Goal: Information Seeking & Learning: Check status

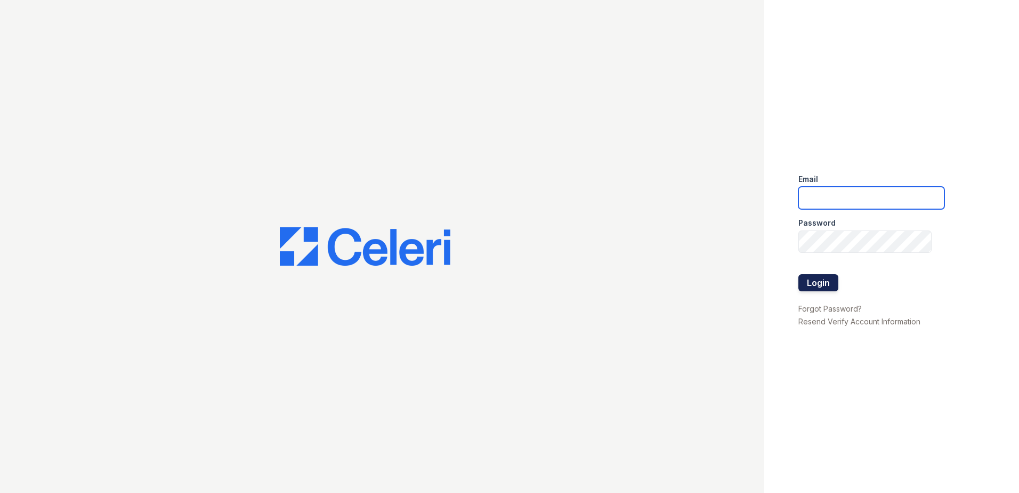
type input "nmurigi@trinity-pm.com"
click at [824, 276] on button "Login" at bounding box center [819, 282] width 40 height 17
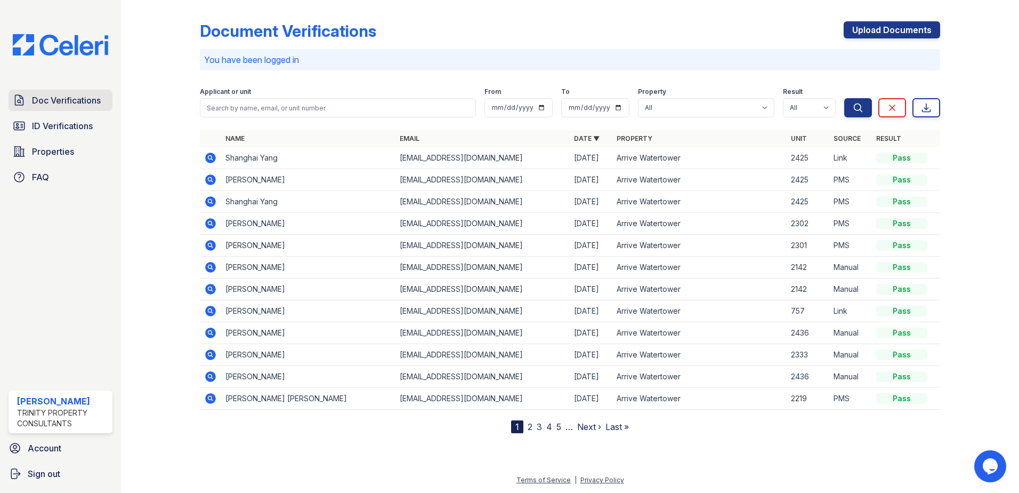
click at [73, 102] on span "Doc Verifications" at bounding box center [66, 100] width 69 height 13
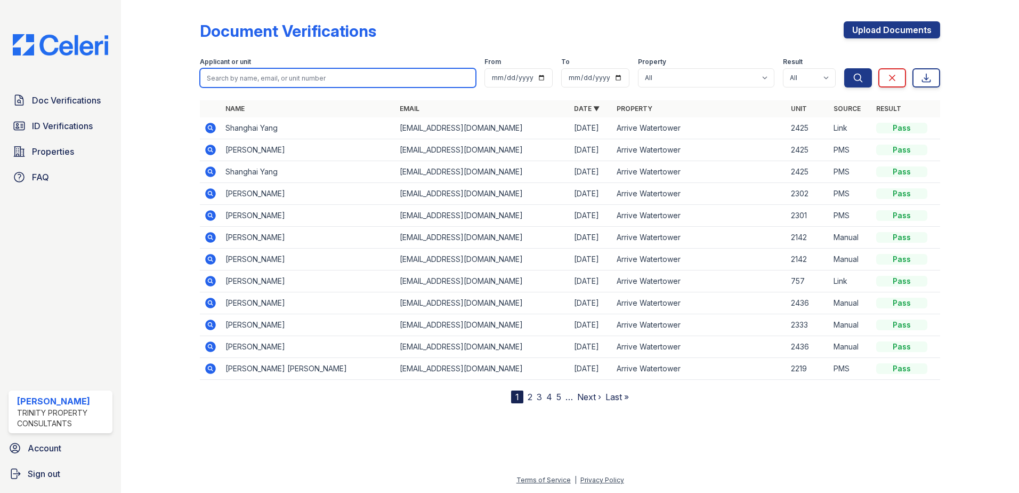
click at [246, 84] on input "search" at bounding box center [338, 77] width 276 height 19
type input "nathan"
click at [845, 68] on button "Search" at bounding box center [859, 77] width 28 height 19
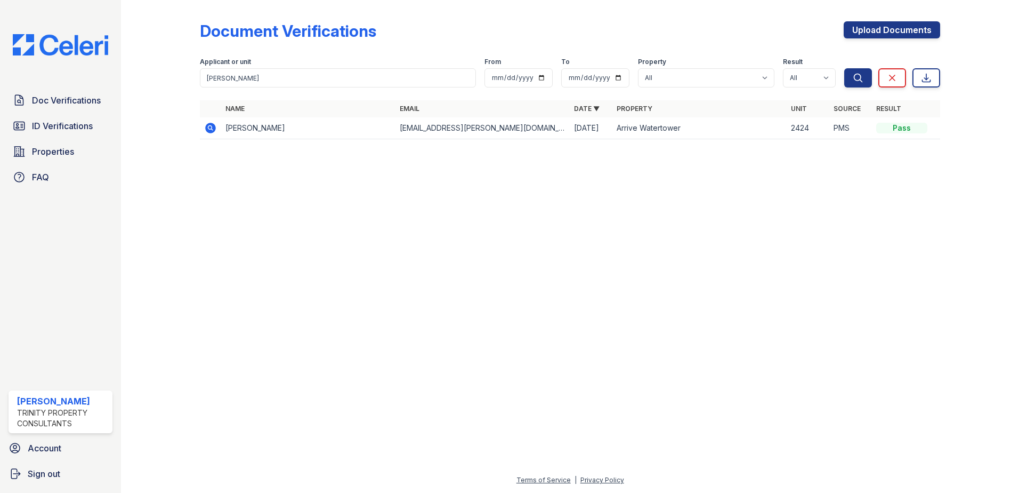
click at [211, 129] on icon at bounding box center [210, 128] width 13 height 13
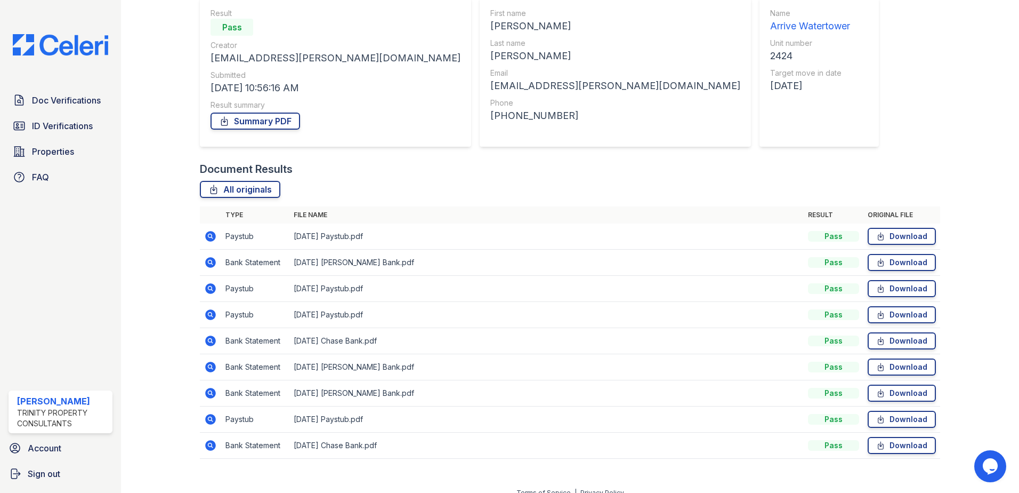
scroll to position [114, 0]
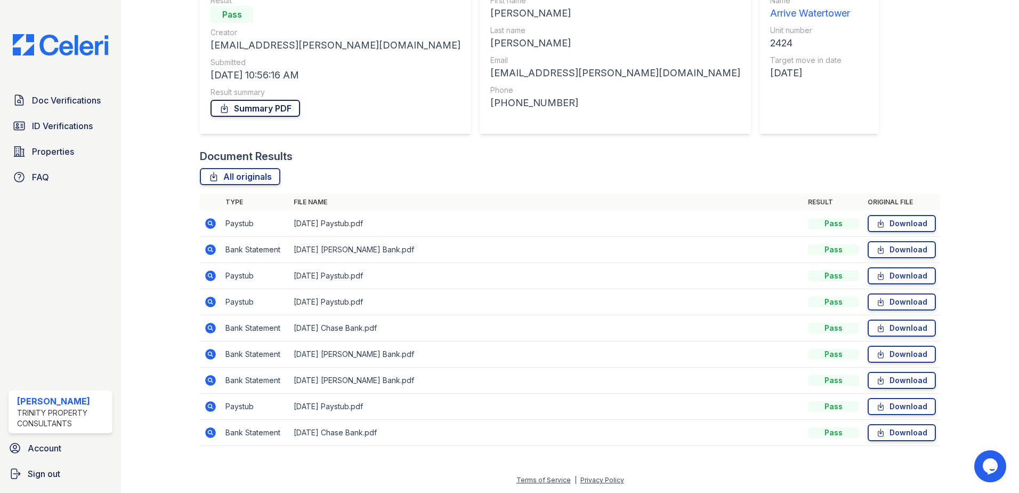
click at [259, 107] on link "Summary PDF" at bounding box center [256, 108] width 90 height 17
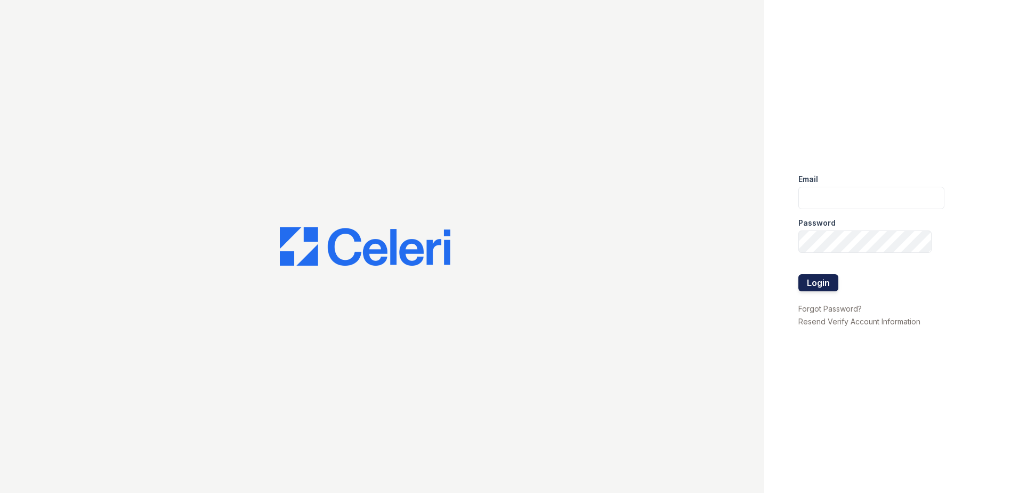
type input "nmurigi@trinity-pm.com"
click at [821, 282] on button "Login" at bounding box center [819, 282] width 40 height 17
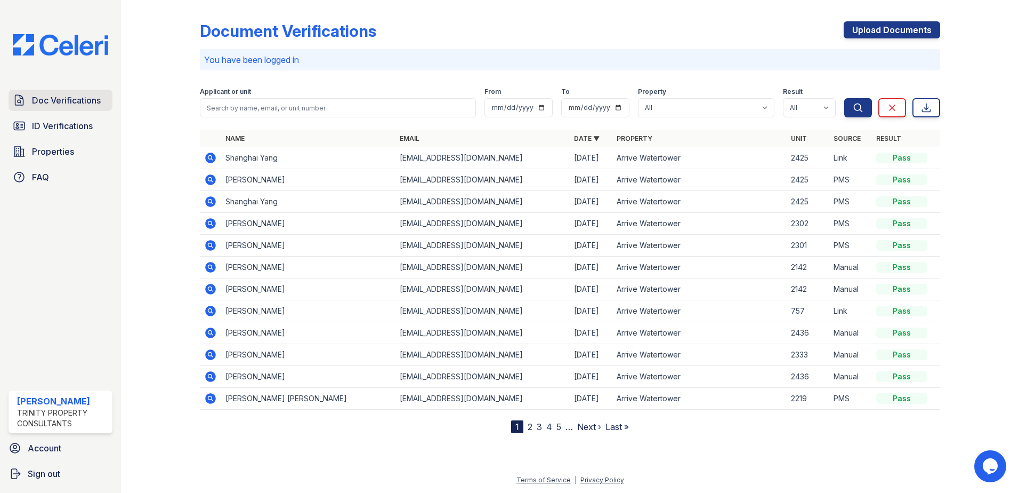
click at [81, 104] on span "Doc Verifications" at bounding box center [66, 100] width 69 height 13
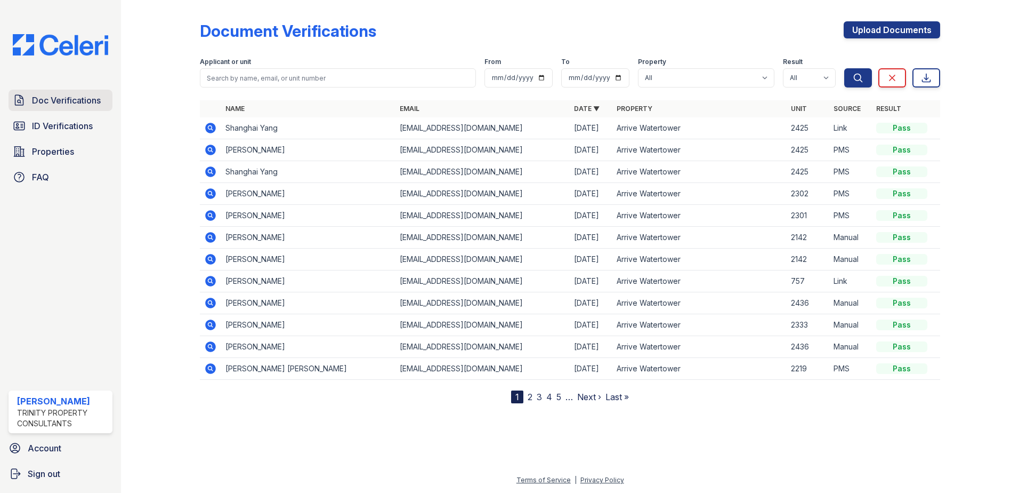
click at [100, 109] on link "Doc Verifications" at bounding box center [61, 100] width 104 height 21
click at [77, 106] on span "Doc Verifications" at bounding box center [66, 100] width 69 height 13
click at [83, 103] on span "Doc Verifications" at bounding box center [66, 100] width 69 height 13
click at [71, 101] on span "Doc Verifications" at bounding box center [66, 100] width 69 height 13
click at [35, 102] on span "Doc Verifications" at bounding box center [66, 100] width 69 height 13
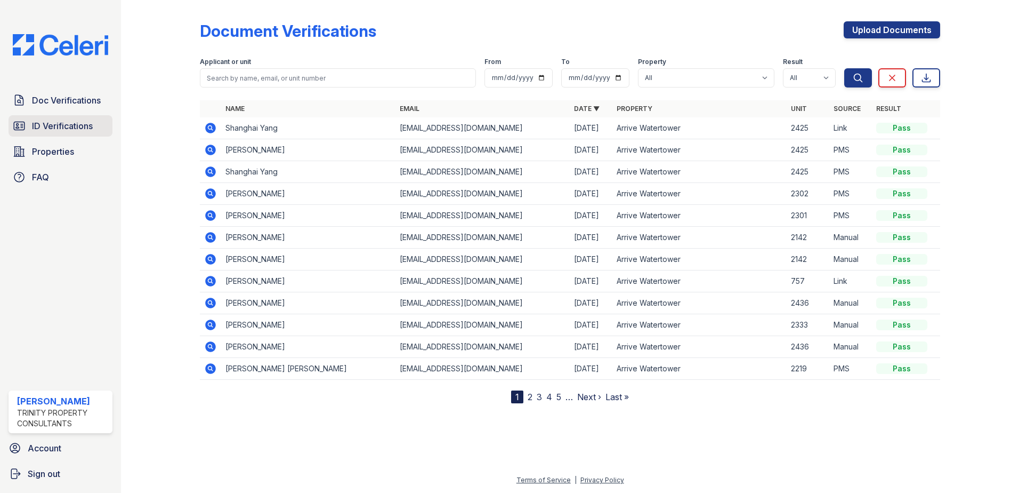
click at [100, 131] on link "ID Verifications" at bounding box center [61, 125] width 104 height 21
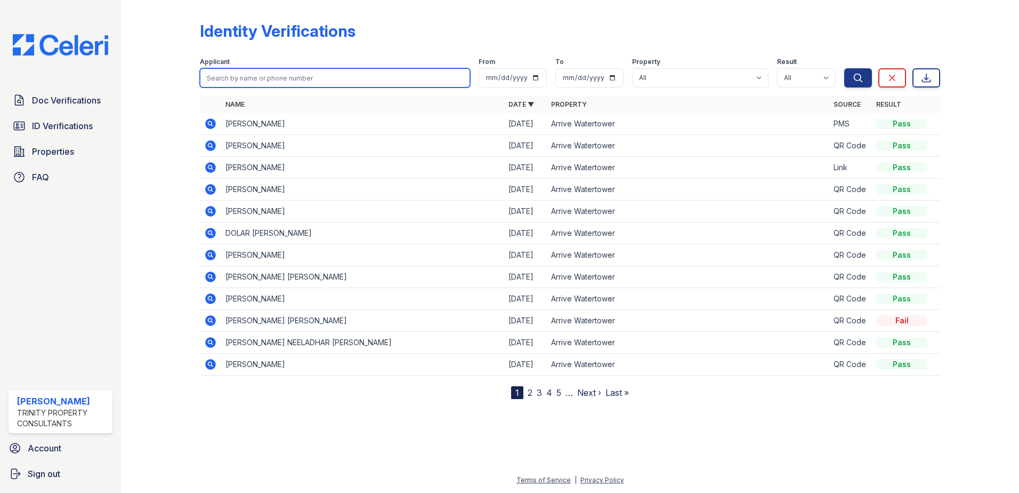
click at [310, 72] on input "search" at bounding box center [335, 77] width 270 height 19
type input "sabah"
click at [845, 68] on button "Search" at bounding box center [859, 77] width 28 height 19
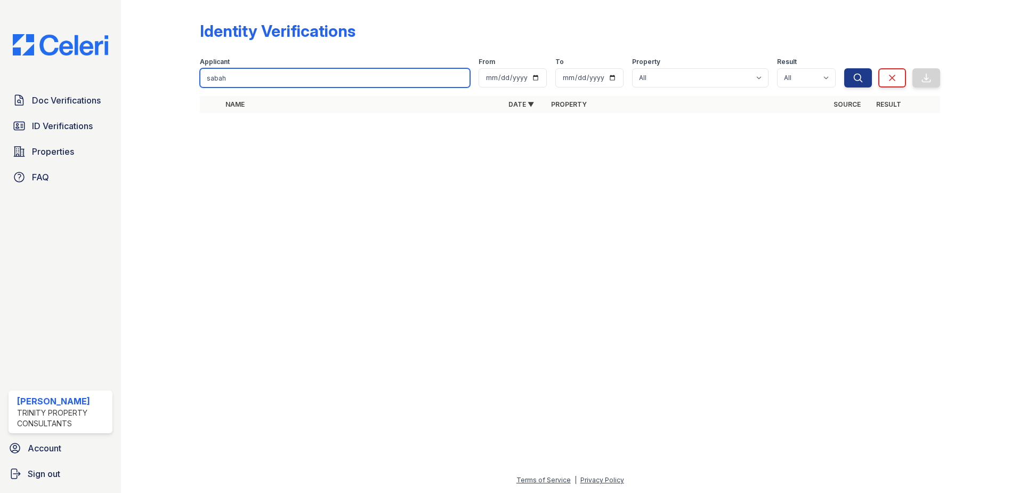
drag, startPoint x: 232, startPoint y: 82, endPoint x: 107, endPoint y: 80, distance: 125.8
click at [107, 80] on div "Doc Verifications ID Verifications Properties FAQ Noah Murigi Trinity Property …" at bounding box center [509, 246] width 1019 height 493
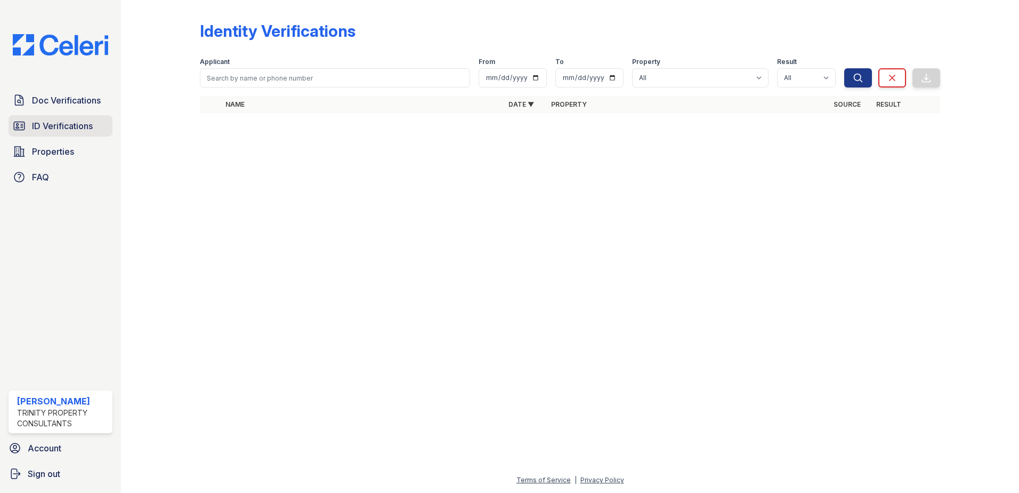
click at [91, 124] on span "ID Verifications" at bounding box center [62, 125] width 61 height 13
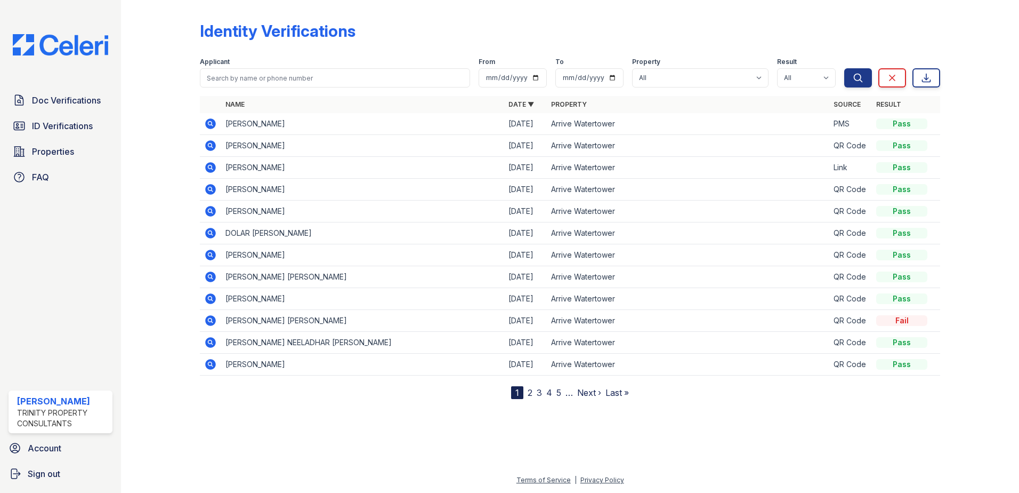
click at [530, 392] on link "2" at bounding box center [530, 392] width 5 height 11
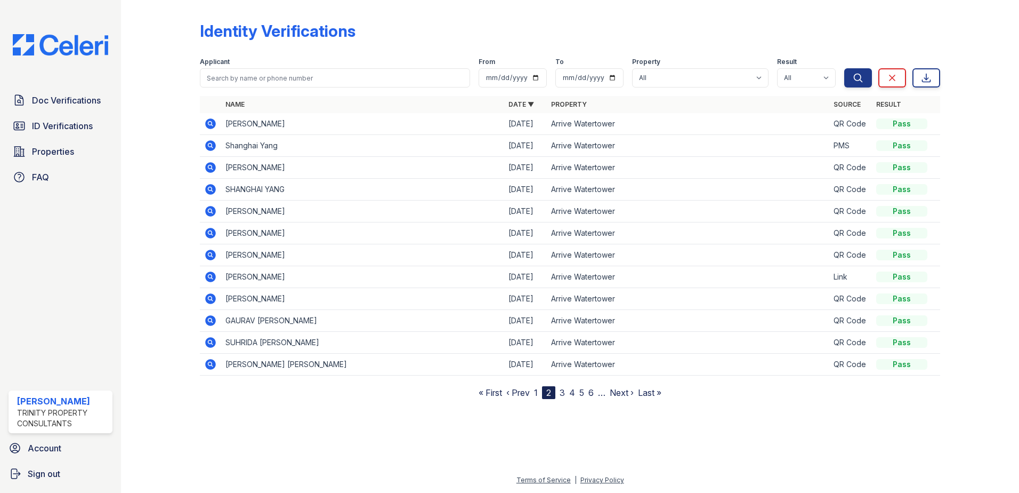
click at [564, 395] on link "3" at bounding box center [562, 392] width 5 height 11
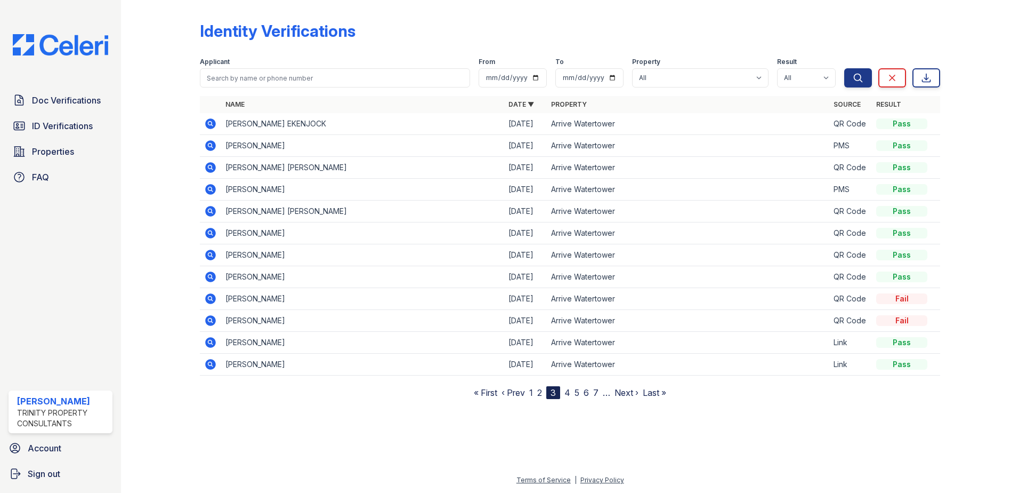
click at [569, 391] on link "4" at bounding box center [568, 392] width 6 height 11
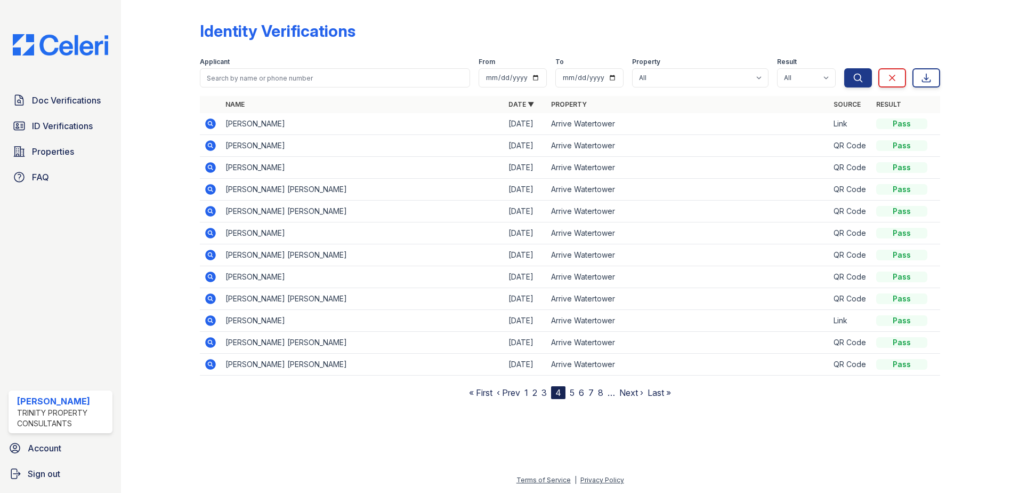
click at [574, 395] on link "5" at bounding box center [572, 392] width 5 height 11
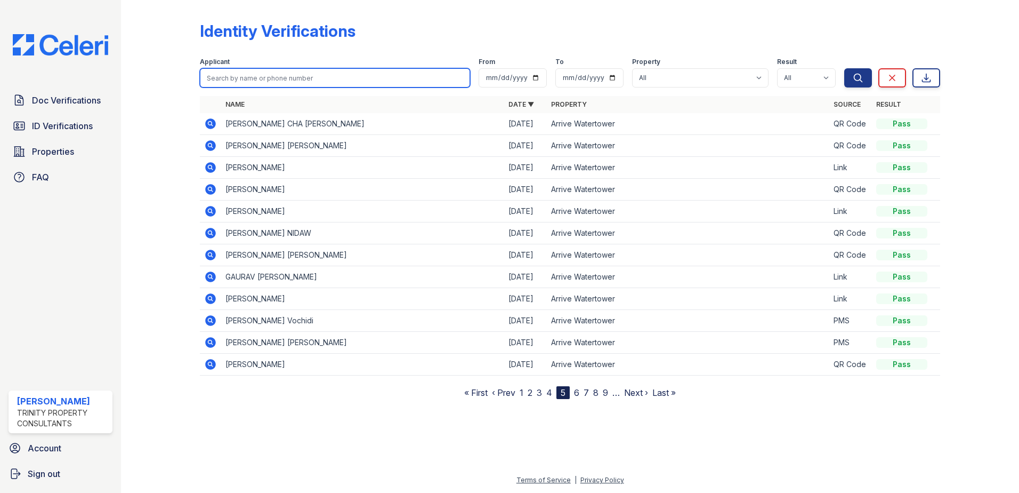
click at [228, 83] on input "search" at bounding box center [335, 77] width 270 height 19
type input "sabah"
click at [845, 68] on button "Search" at bounding box center [859, 77] width 28 height 19
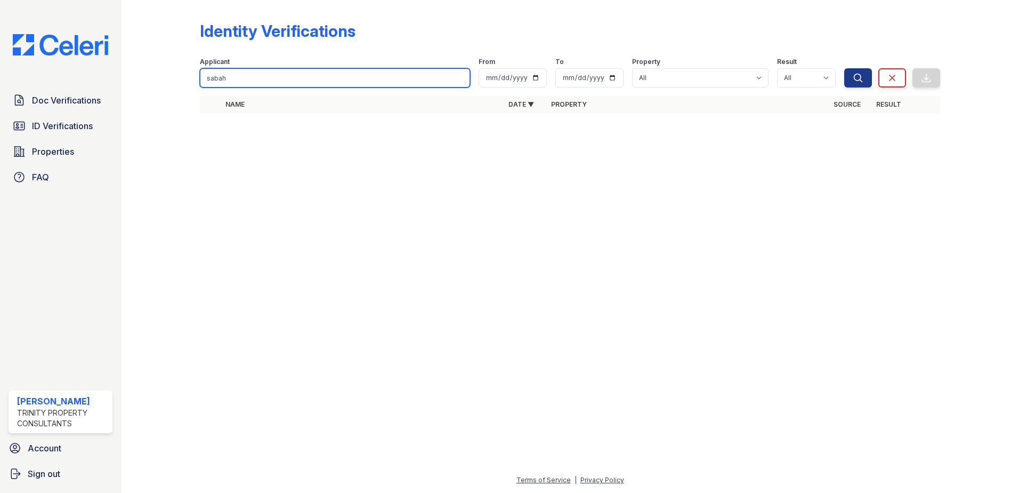
drag, startPoint x: 258, startPoint y: 84, endPoint x: 183, endPoint y: 83, distance: 74.7
click at [183, 83] on div "Identity Verifications Filter Applicant sabah From To Property All Arrive Water…" at bounding box center [570, 70] width 864 height 141
type input "moiz"
click at [845, 68] on button "Search" at bounding box center [859, 77] width 28 height 19
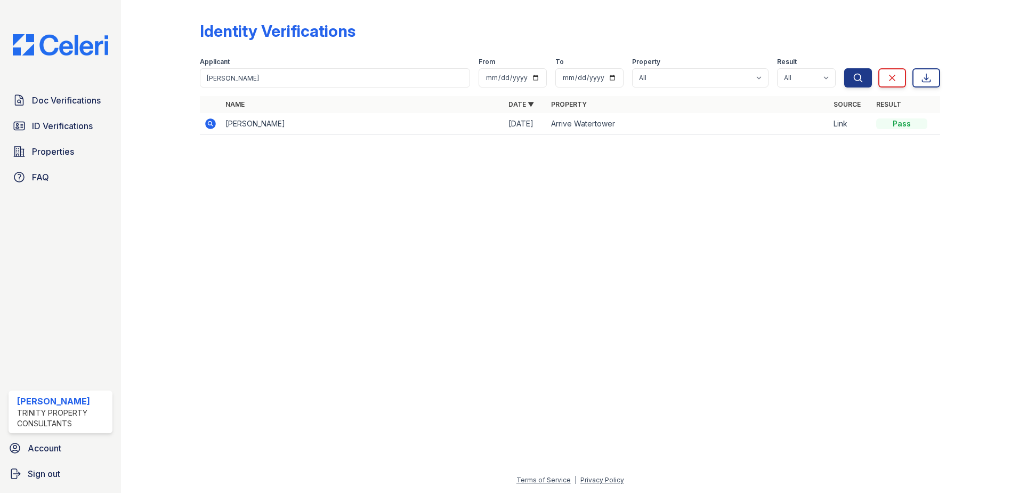
click at [236, 130] on td "MOIZ THAYANI" at bounding box center [362, 124] width 283 height 22
click at [213, 124] on icon at bounding box center [210, 123] width 11 height 11
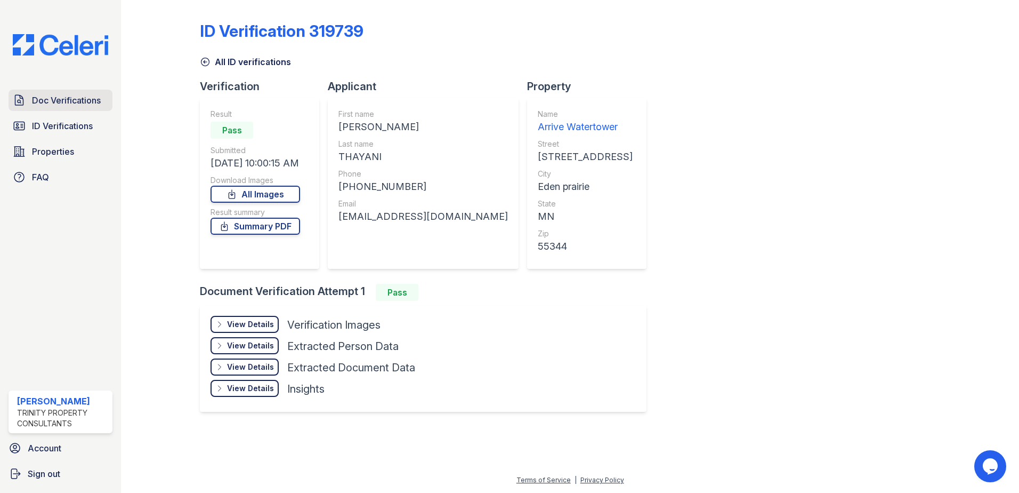
click at [81, 100] on span "Doc Verifications" at bounding box center [66, 100] width 69 height 13
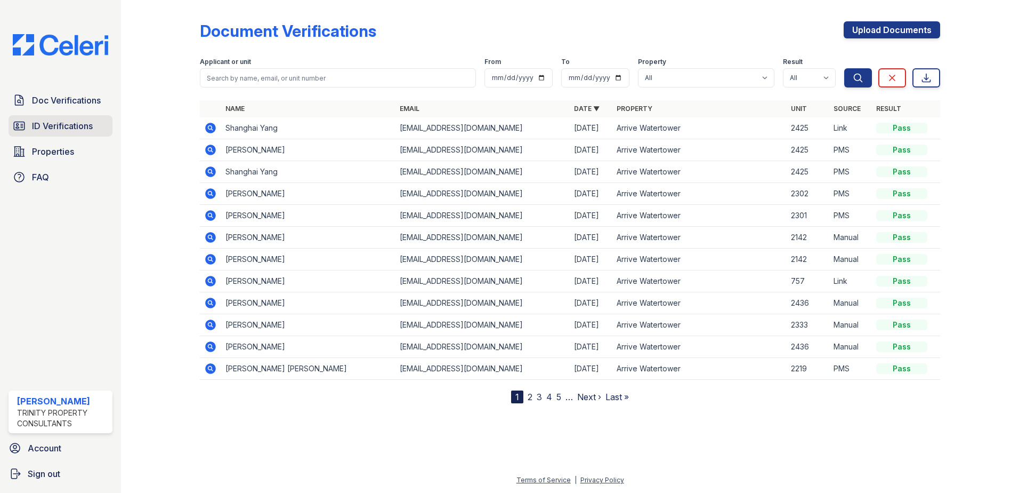
click at [71, 130] on span "ID Verifications" at bounding box center [62, 125] width 61 height 13
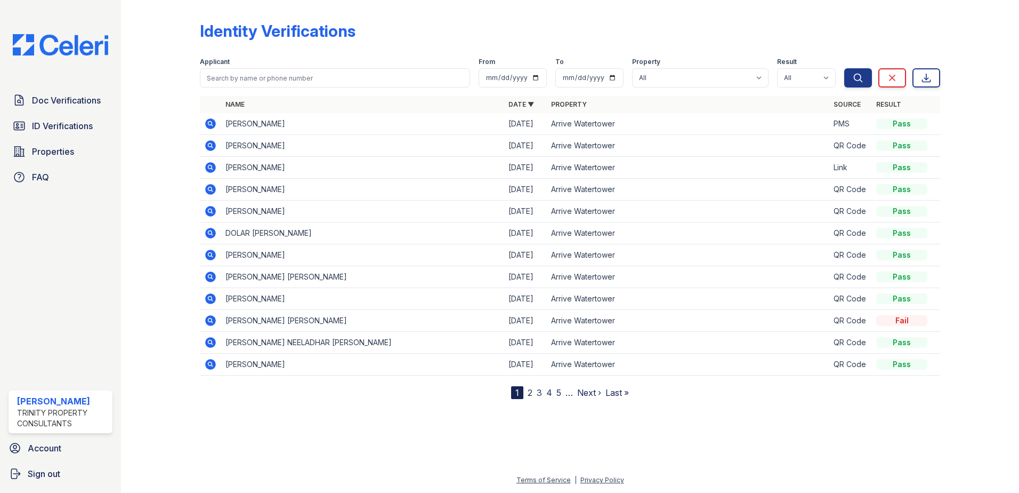
click at [532, 391] on link "2" at bounding box center [530, 392] width 5 height 11
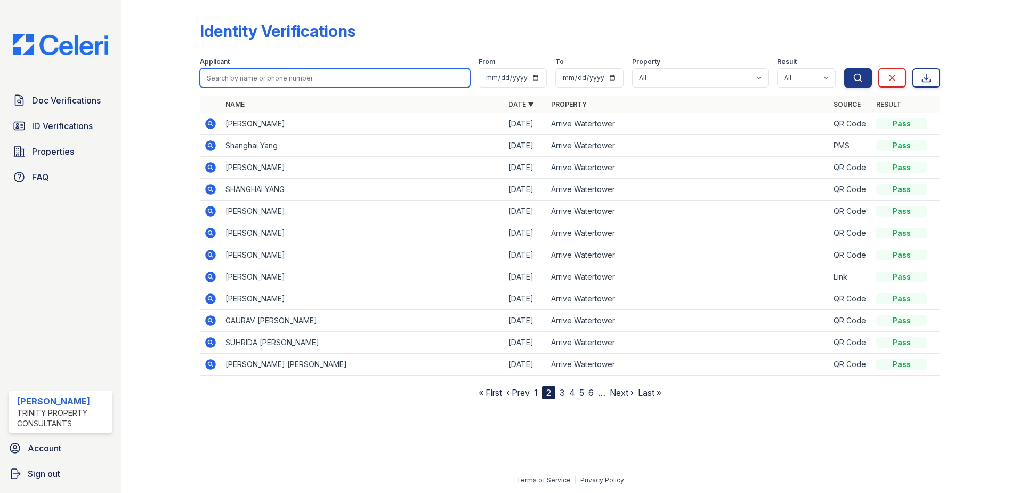
click at [226, 80] on input "search" at bounding box center [335, 77] width 270 height 19
type input "sabah"
click at [845, 68] on button "Search" at bounding box center [859, 77] width 28 height 19
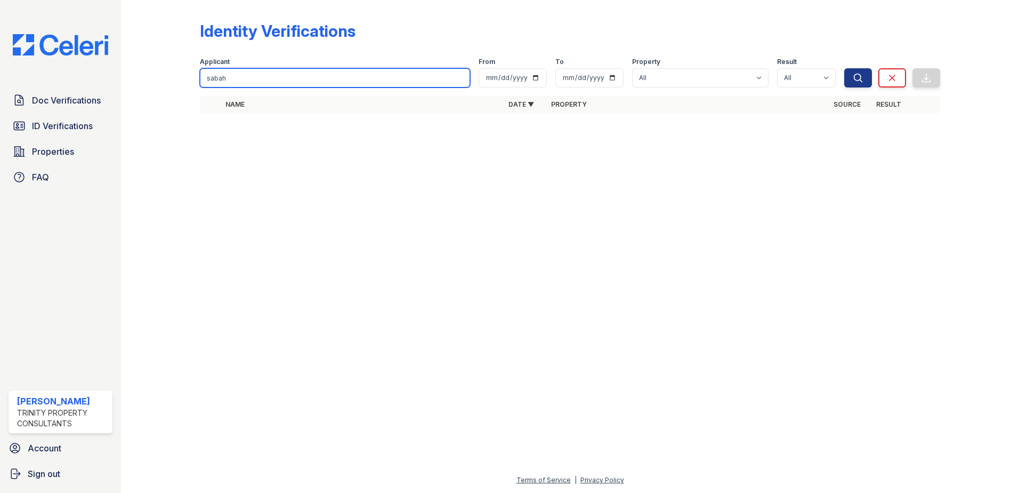
drag, startPoint x: 263, startPoint y: 78, endPoint x: 79, endPoint y: 70, distance: 184.1
click at [79, 70] on div "Doc Verifications ID Verifications Properties FAQ Noah Murigi Trinity Property …" at bounding box center [509, 246] width 1019 height 493
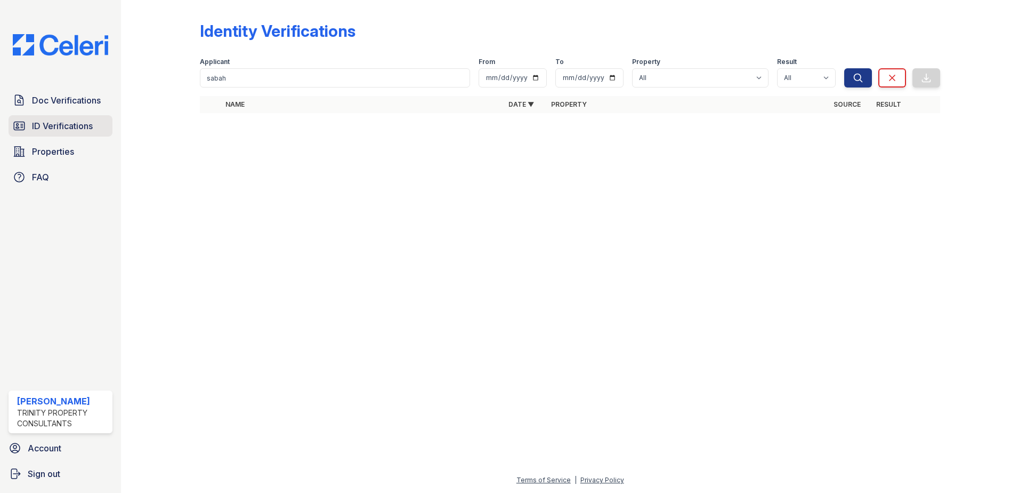
click at [66, 127] on span "ID Verifications" at bounding box center [62, 125] width 61 height 13
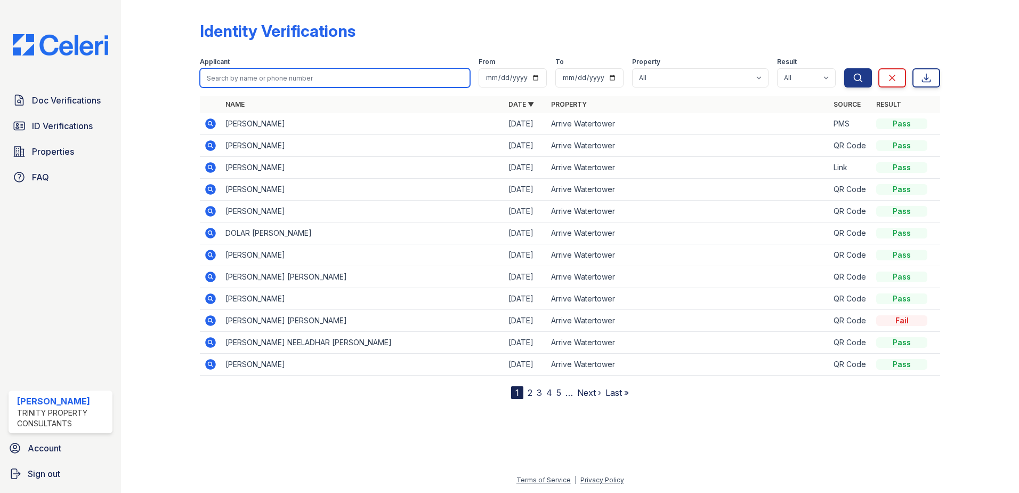
click at [219, 77] on input "search" at bounding box center [335, 77] width 270 height 19
type input "s"
type input "moiz"
click at [845, 68] on button "Search" at bounding box center [859, 77] width 28 height 19
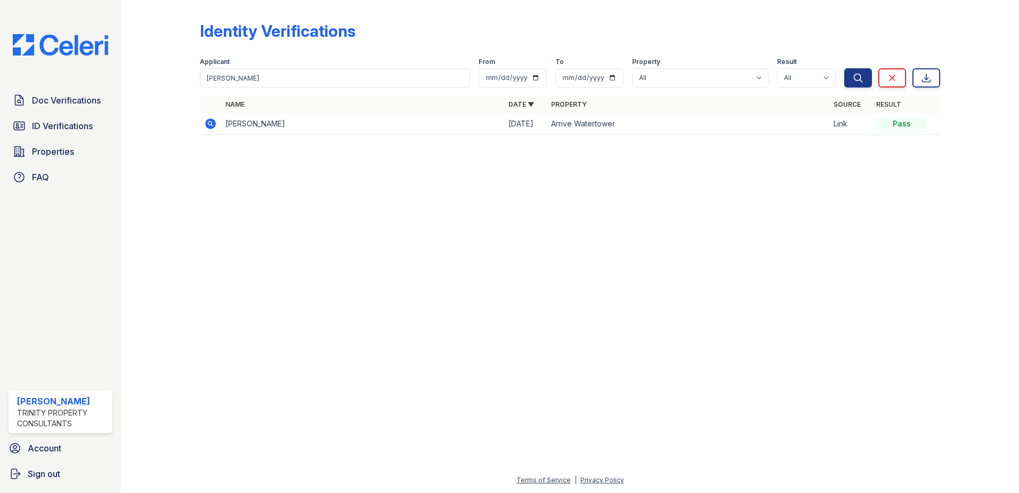
click at [262, 134] on td "MOIZ THAYANI" at bounding box center [362, 124] width 283 height 22
click at [262, 126] on td "MOIZ THAYANI" at bounding box center [362, 124] width 283 height 22
click at [210, 123] on icon at bounding box center [209, 123] width 3 height 3
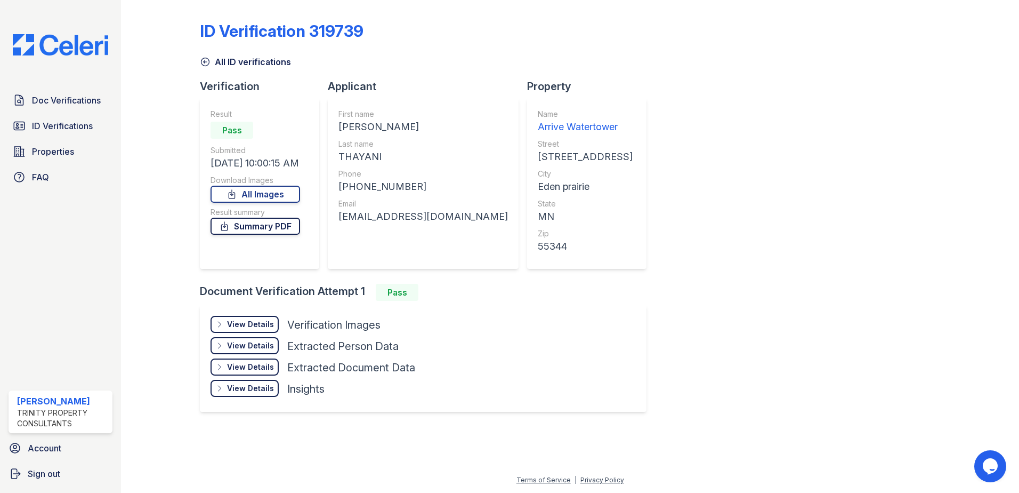
click at [246, 223] on link "Summary PDF" at bounding box center [256, 226] width 90 height 17
click at [58, 119] on link "ID Verifications" at bounding box center [61, 125] width 104 height 21
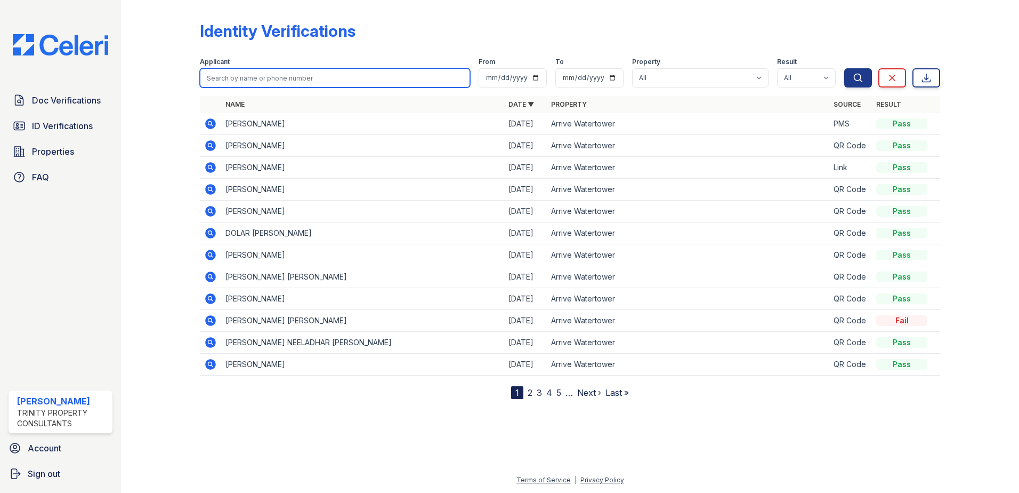
click at [294, 74] on input "search" at bounding box center [335, 77] width 270 height 19
click at [845, 68] on button "Search" at bounding box center [859, 77] width 28 height 19
type input "vinisha'"
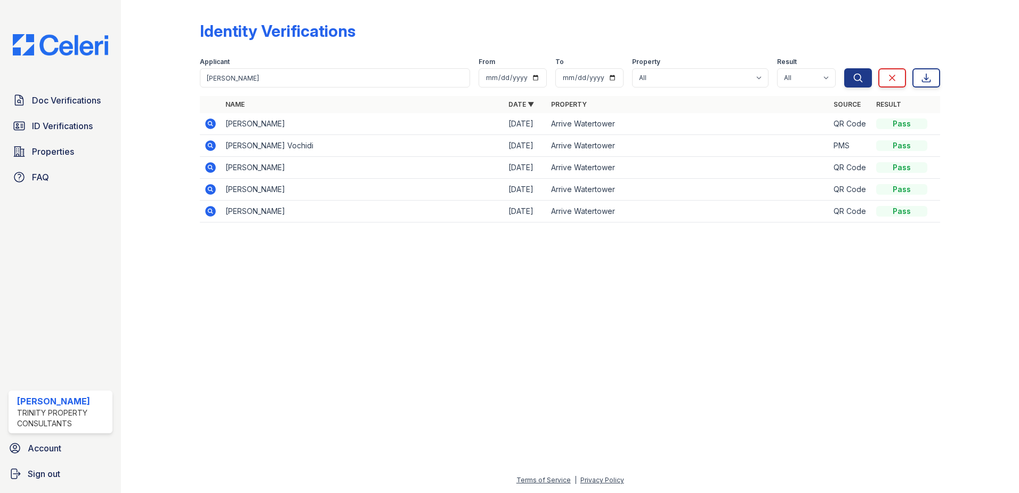
click at [213, 122] on icon at bounding box center [210, 123] width 11 height 11
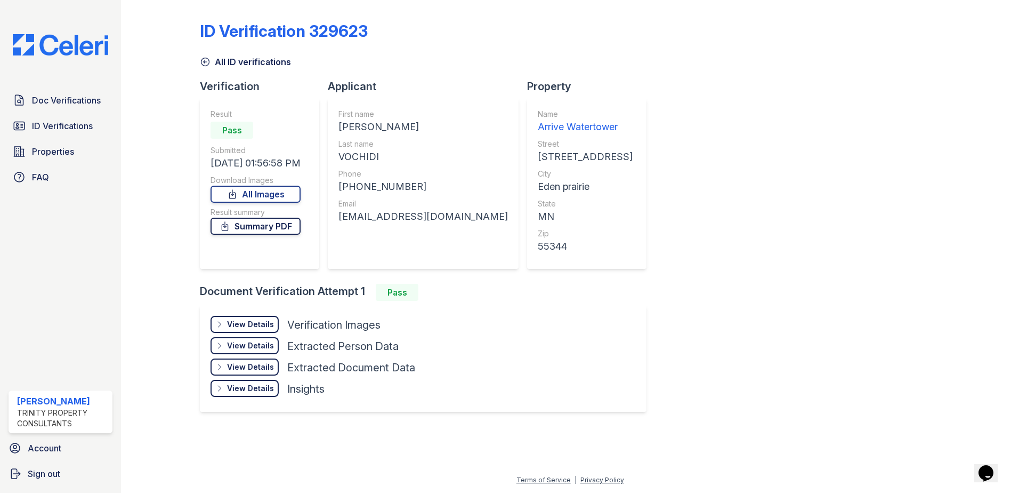
click at [264, 230] on link "Summary PDF" at bounding box center [256, 226] width 90 height 17
click at [64, 115] on div "Doc Verifications ID Verifications Properties FAQ" at bounding box center [60, 139] width 112 height 98
click at [64, 125] on span "ID Verifications" at bounding box center [62, 125] width 61 height 13
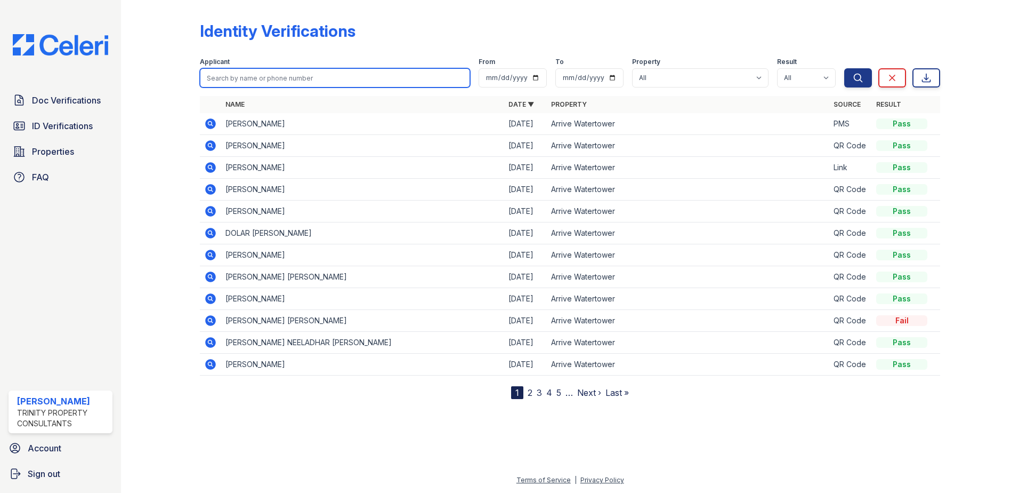
click at [278, 75] on input "search" at bounding box center [335, 77] width 270 height 19
type input "nimco"
click at [845, 68] on button "Search" at bounding box center [859, 77] width 28 height 19
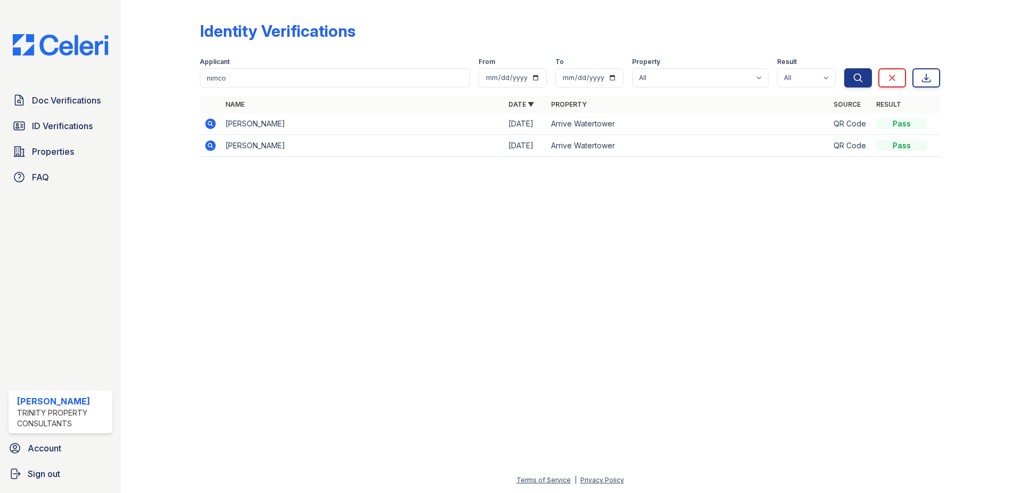
click at [210, 128] on icon at bounding box center [210, 123] width 11 height 11
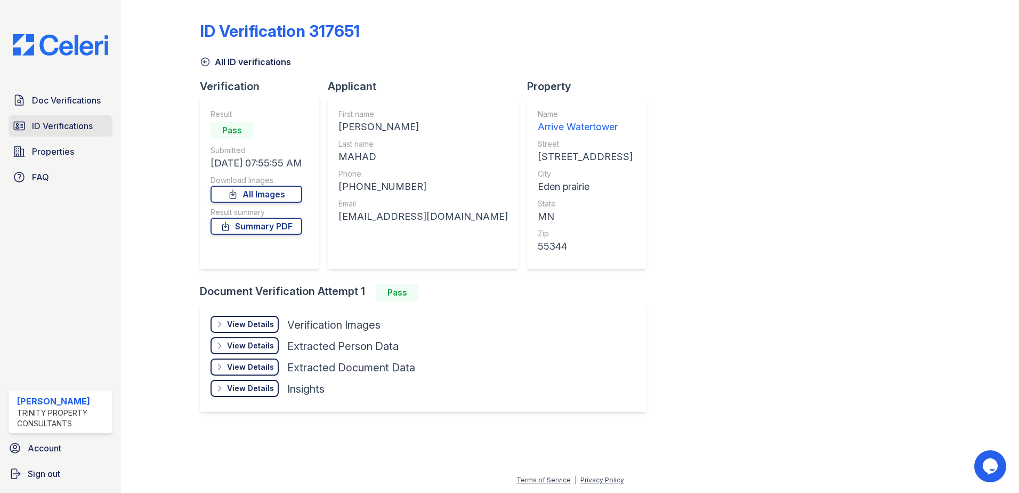
click at [71, 123] on span "ID Verifications" at bounding box center [62, 125] width 61 height 13
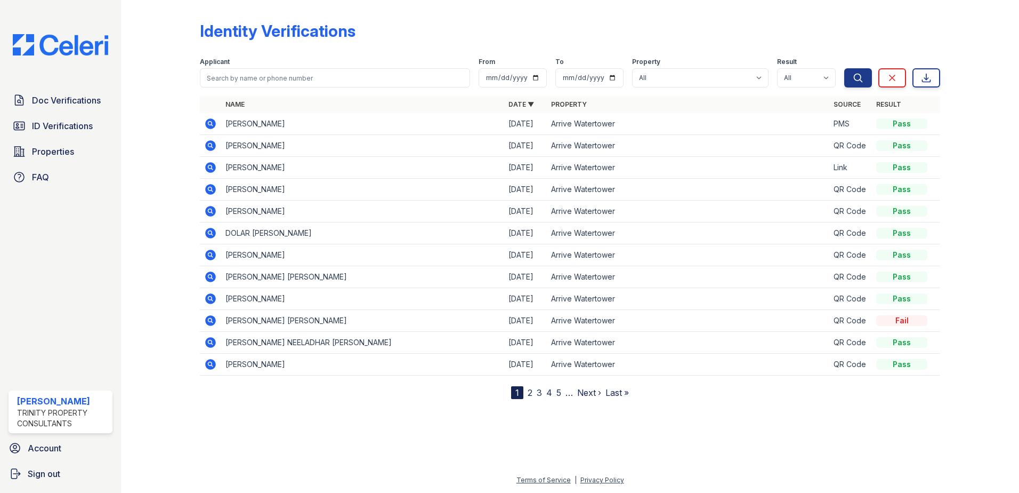
click at [530, 391] on link "2" at bounding box center [530, 392] width 5 height 11
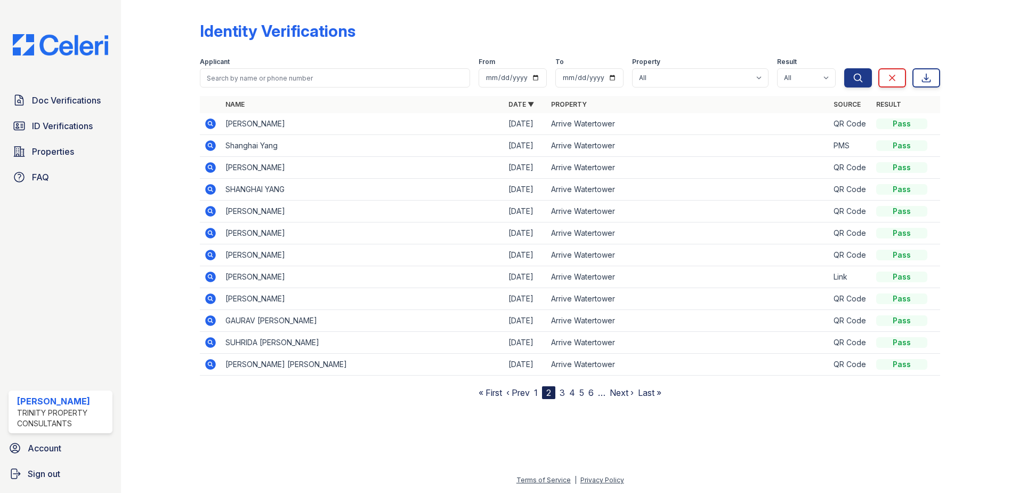
click at [562, 391] on link "3" at bounding box center [562, 392] width 5 height 11
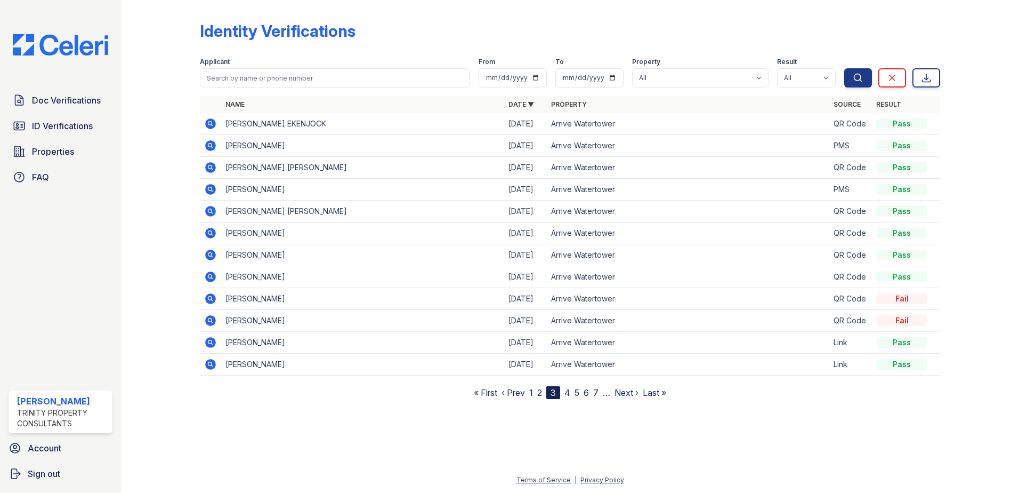
click at [594, 391] on link "7" at bounding box center [595, 392] width 5 height 11
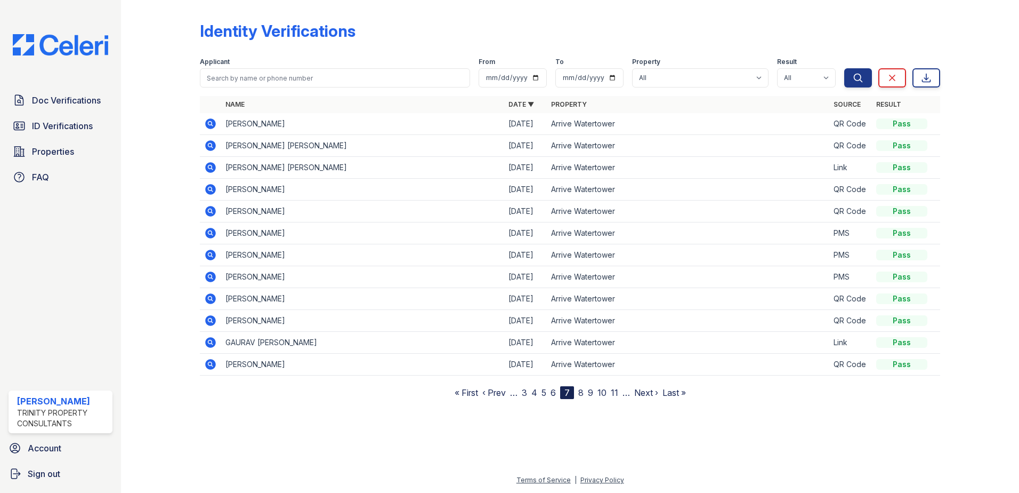
click at [556, 390] on link "6" at bounding box center [553, 392] width 5 height 11
click at [553, 391] on link "5" at bounding box center [552, 392] width 5 height 11
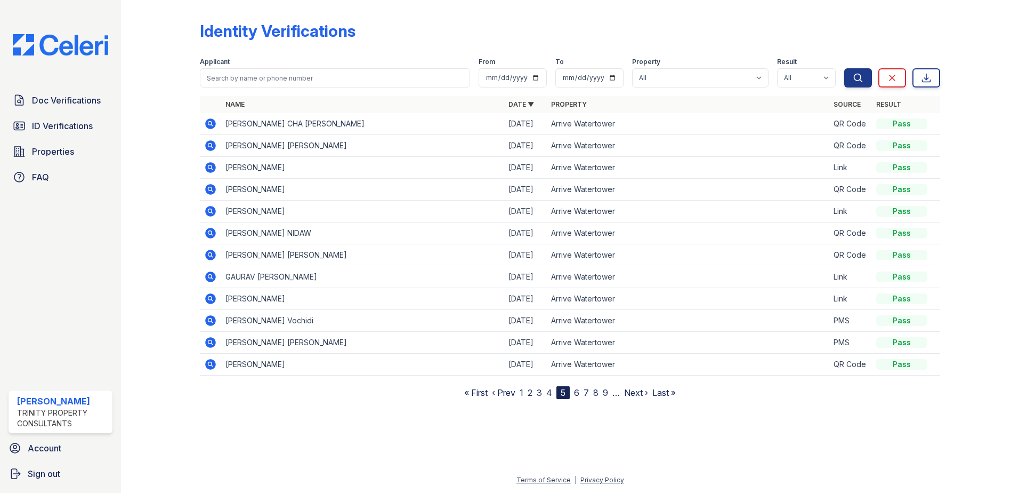
click at [213, 169] on icon at bounding box center [210, 167] width 13 height 13
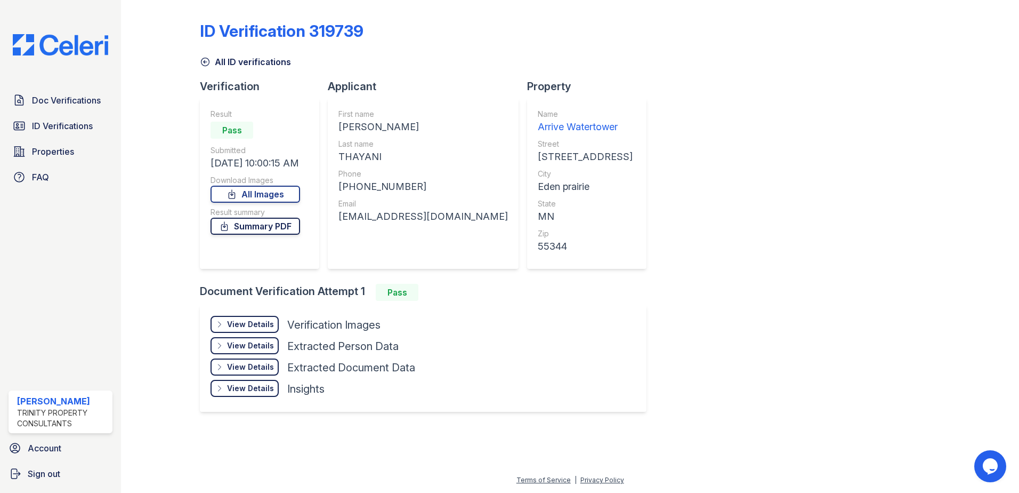
click at [262, 227] on link "Summary PDF" at bounding box center [256, 226] width 90 height 17
click at [288, 186] on link "All Images" at bounding box center [256, 194] width 90 height 17
click at [267, 191] on link "All Images" at bounding box center [256, 194] width 90 height 17
click at [868, 248] on div "ID Verification 319739 All ID verifications Verification Result Pass Submitted …" at bounding box center [570, 215] width 741 height 422
click at [546, 448] on div at bounding box center [570, 459] width 864 height 30
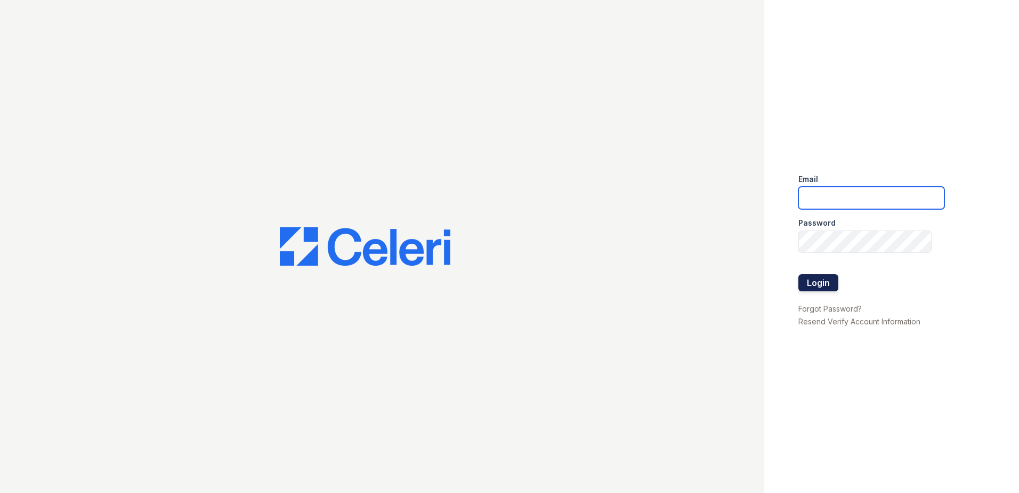
type input "[EMAIL_ADDRESS][DOMAIN_NAME]"
click at [819, 284] on button "Login" at bounding box center [819, 282] width 40 height 17
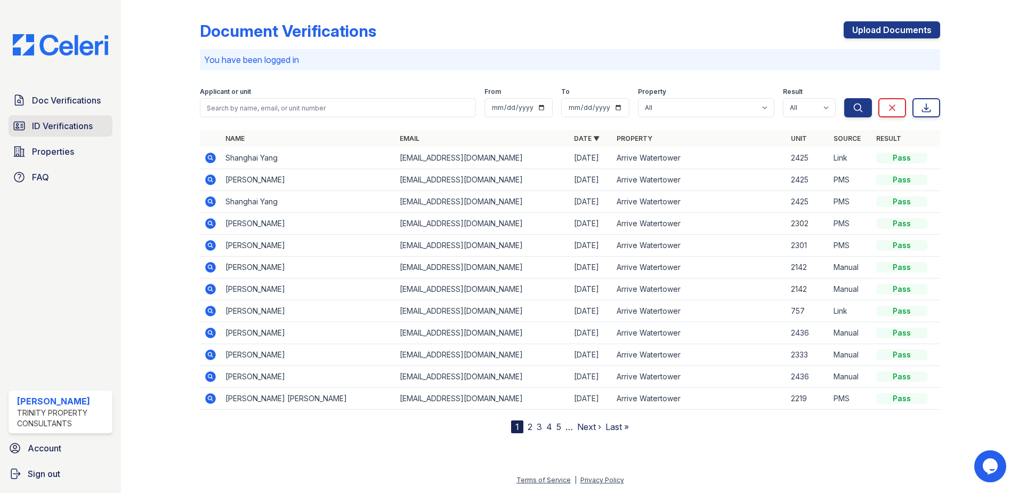
click at [75, 120] on span "ID Verifications" at bounding box center [62, 125] width 61 height 13
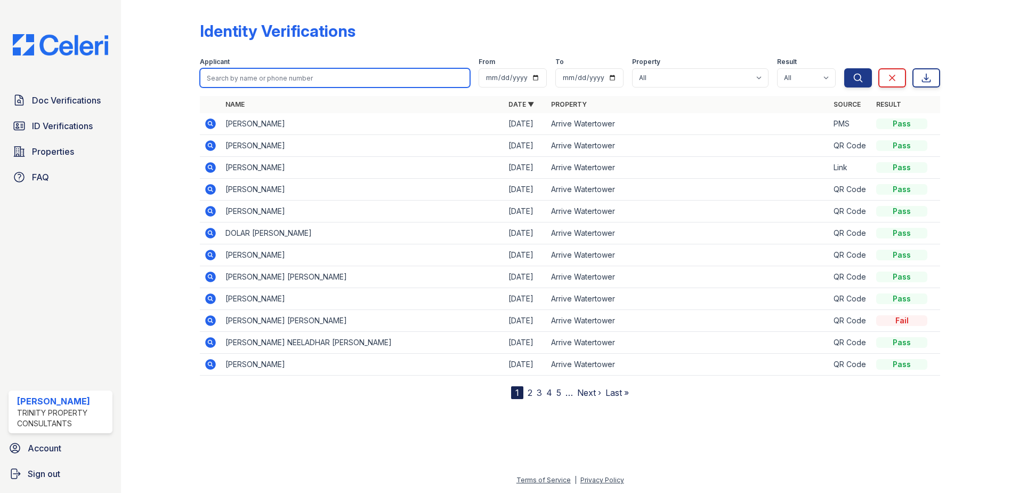
click at [288, 76] on input "search" at bounding box center [335, 77] width 270 height 19
type input "nimco"
click at [845, 68] on button "Search" at bounding box center [859, 77] width 28 height 19
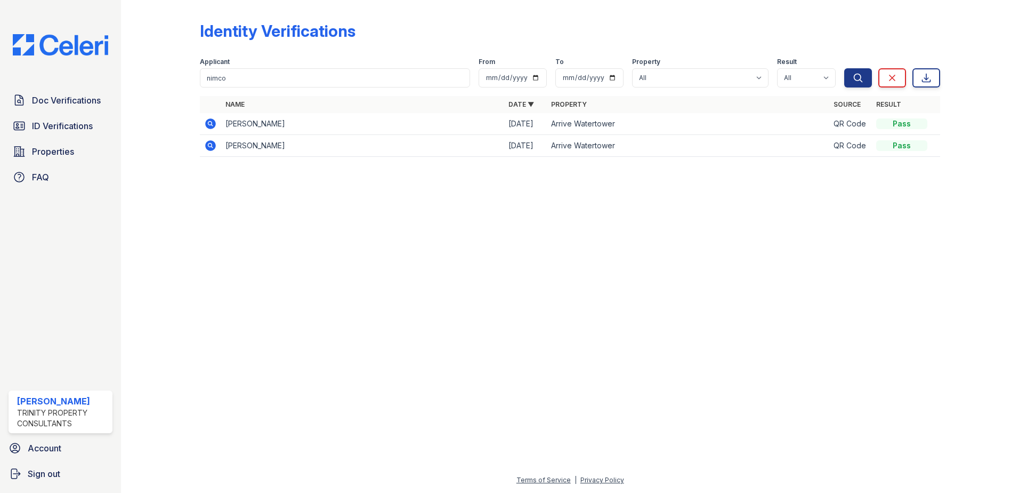
click at [208, 123] on icon at bounding box center [210, 123] width 13 height 13
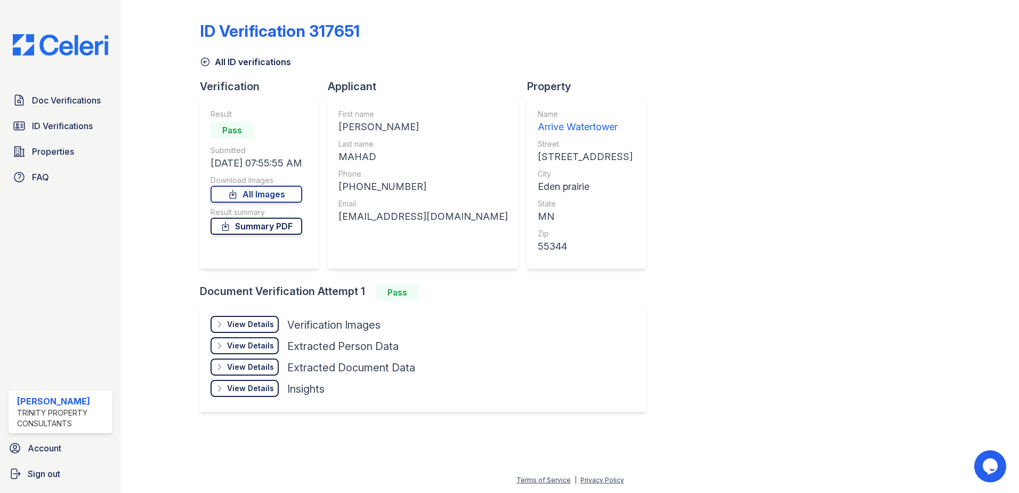
click at [237, 228] on link "Summary PDF" at bounding box center [257, 226] width 92 height 17
click at [70, 128] on span "ID Verifications" at bounding box center [62, 125] width 61 height 13
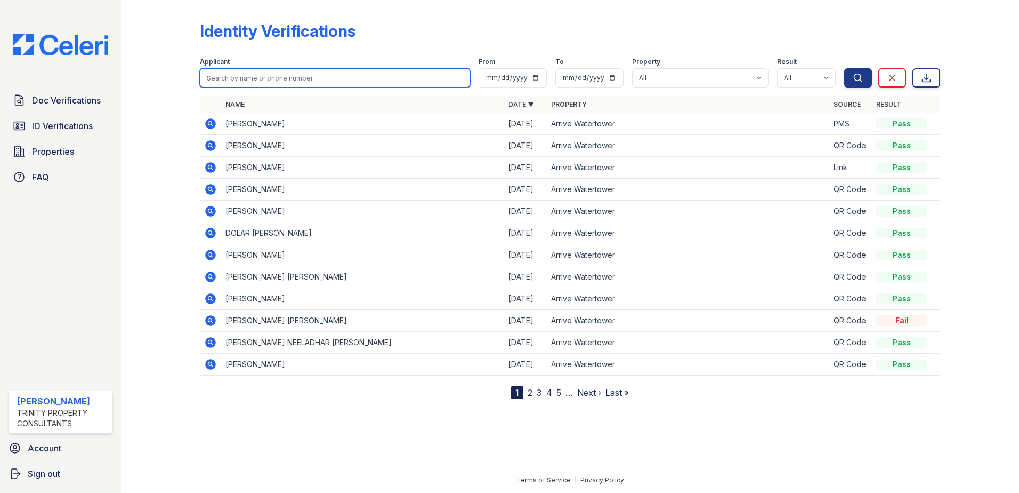
click at [241, 74] on input "search" at bounding box center [335, 77] width 270 height 19
type input "nimco"
click at [845, 68] on button "Search" at bounding box center [859, 77] width 28 height 19
